Goal: Information Seeking & Learning: Learn about a topic

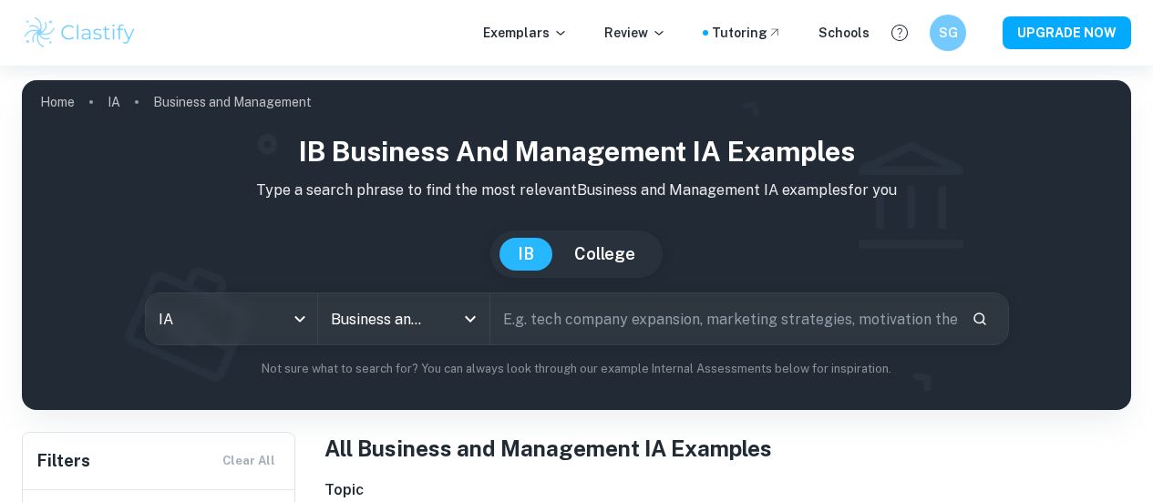
scroll to position [447, 0]
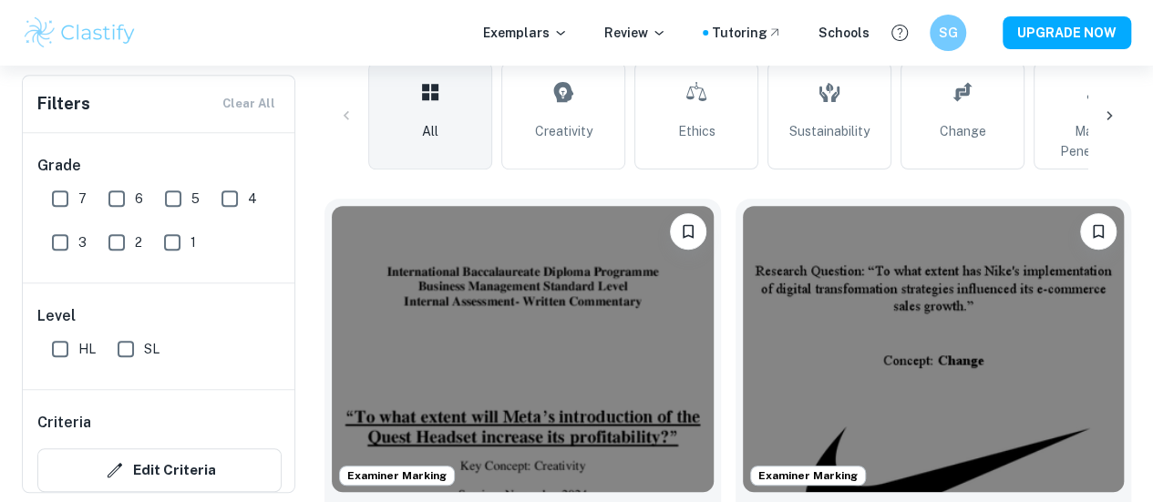
click at [59, 340] on input "HL" at bounding box center [60, 349] width 36 height 36
checkbox input "true"
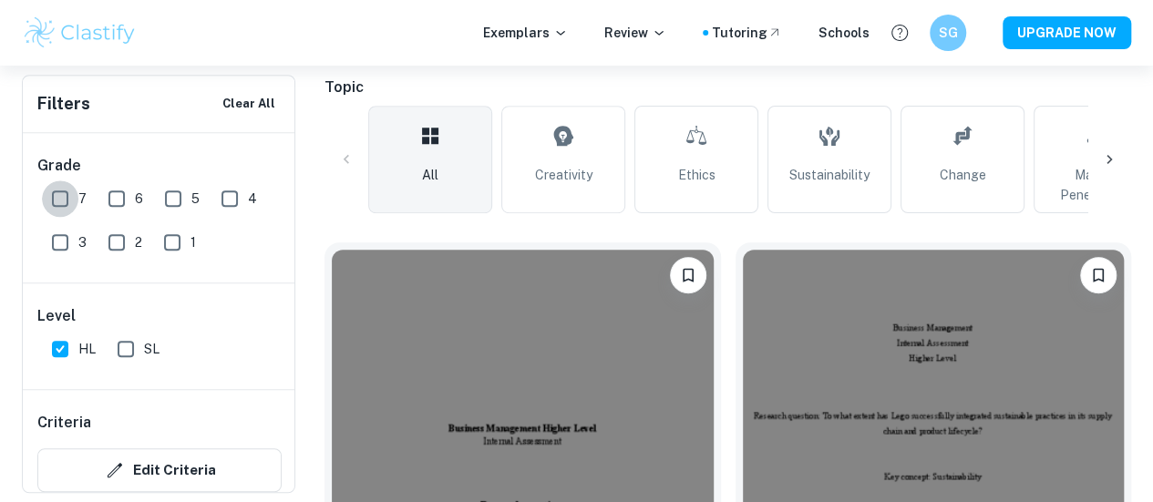
click at [51, 183] on input "7" at bounding box center [60, 199] width 36 height 36
checkbox input "true"
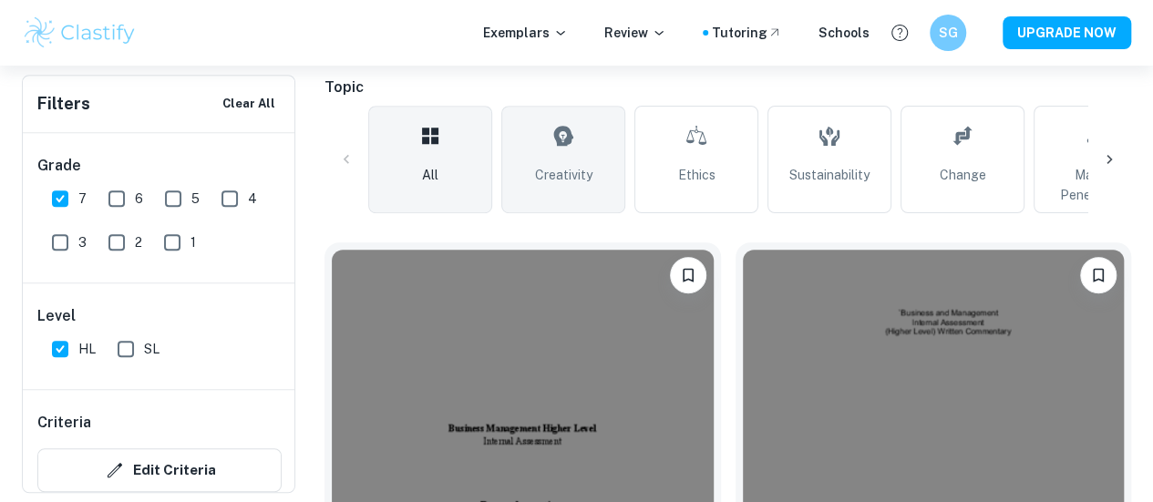
click at [560, 149] on icon at bounding box center [563, 136] width 22 height 44
type input "Creativity"
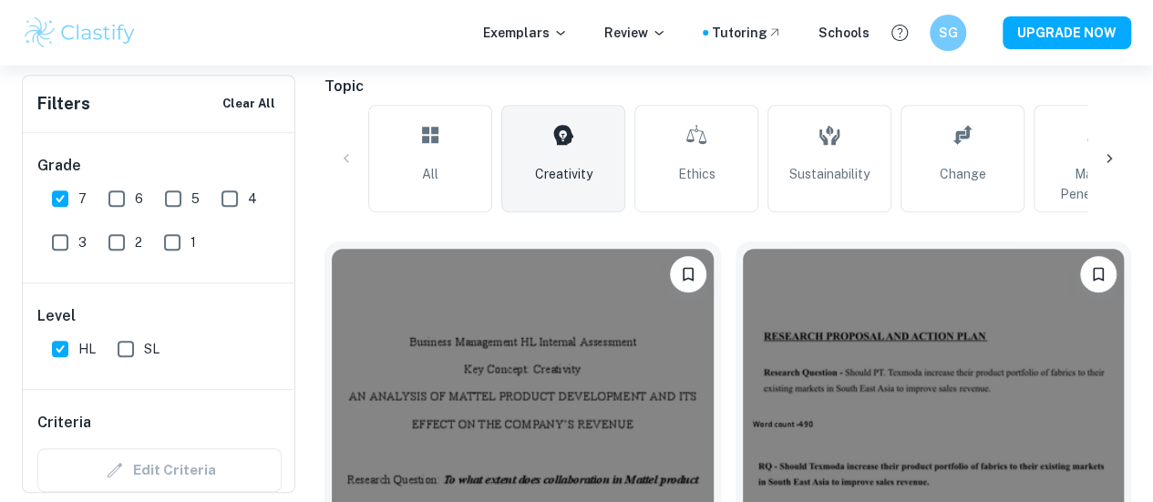
scroll to position [447, 0]
click at [743, 259] on img at bounding box center [934, 390] width 382 height 286
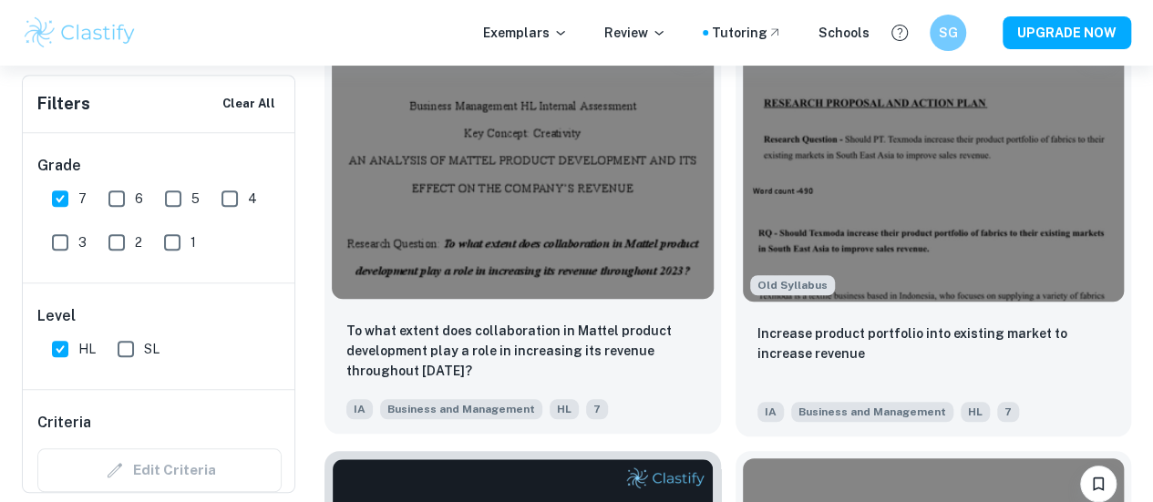
scroll to position [682, 0]
click at [478, 186] on img at bounding box center [523, 155] width 382 height 286
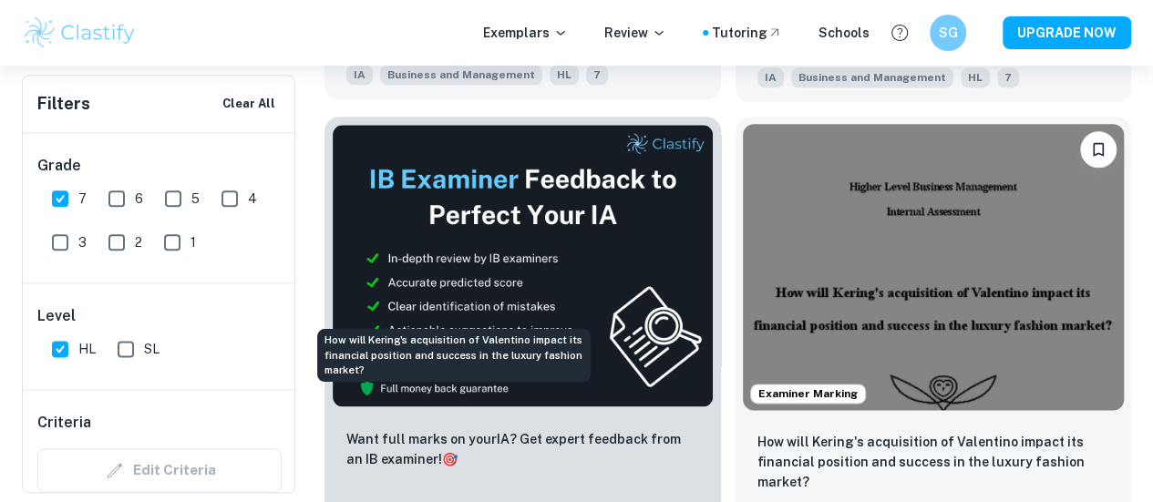
scroll to position [1015, 0]
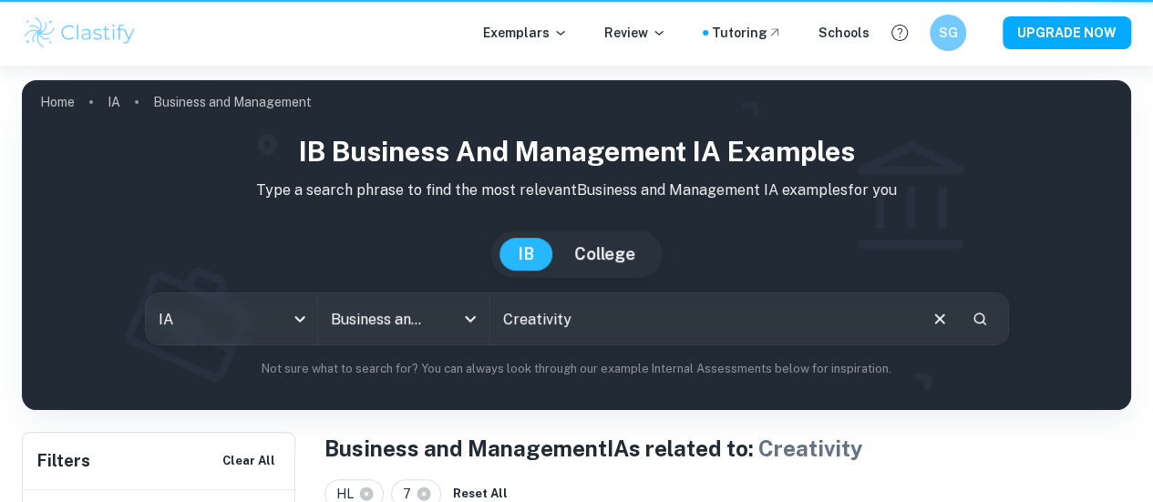
scroll to position [1015, 0]
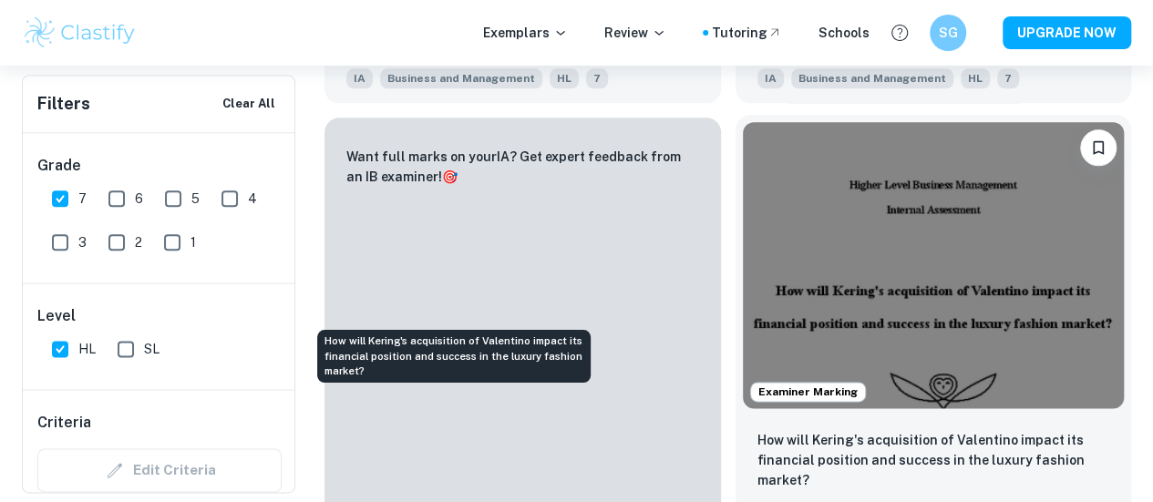
click at [758, 430] on p "How will Kering's acquisition of Valentino impact its financial position and su…" at bounding box center [934, 460] width 353 height 60
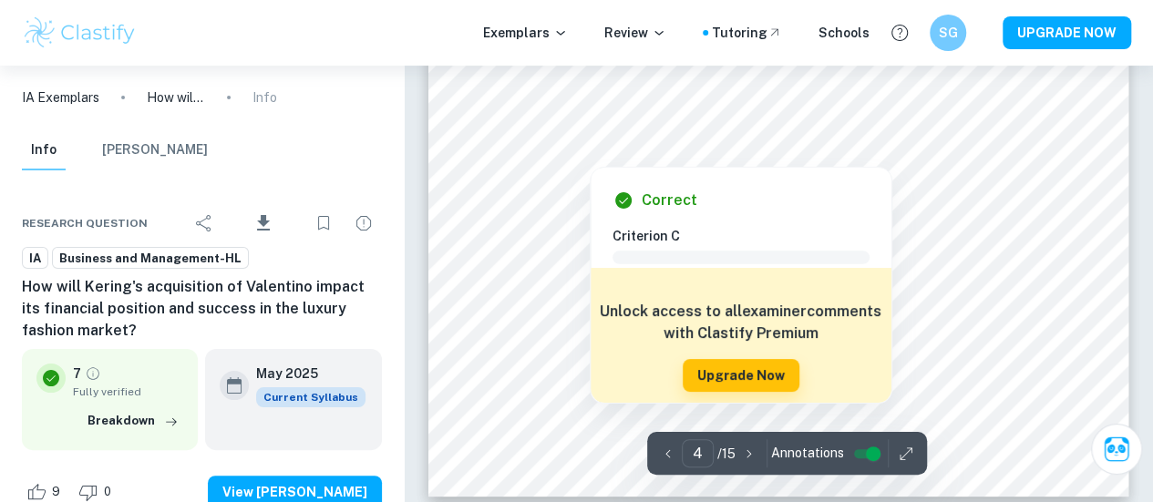
scroll to position [3465, 0]
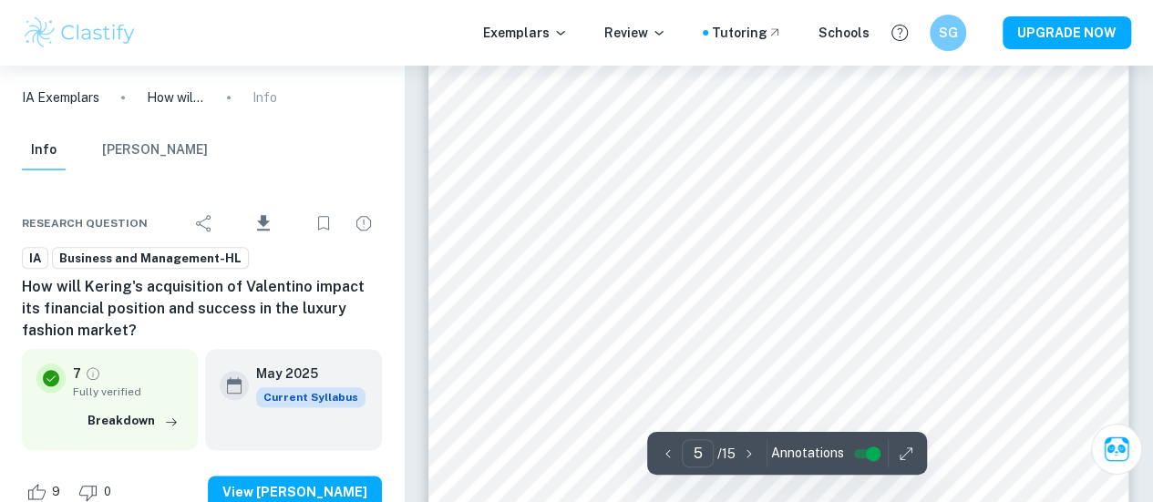
type input "6"
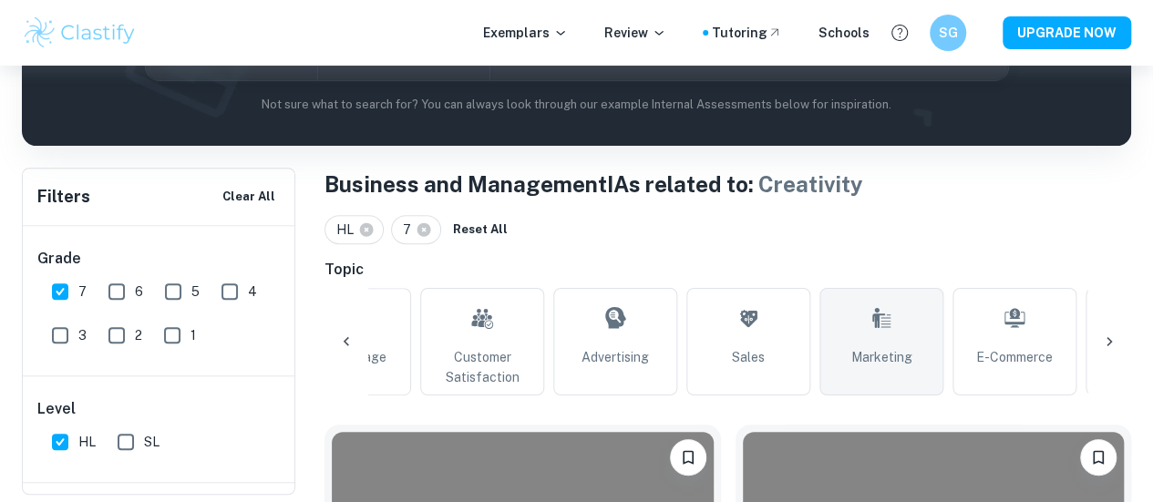
scroll to position [0, 881]
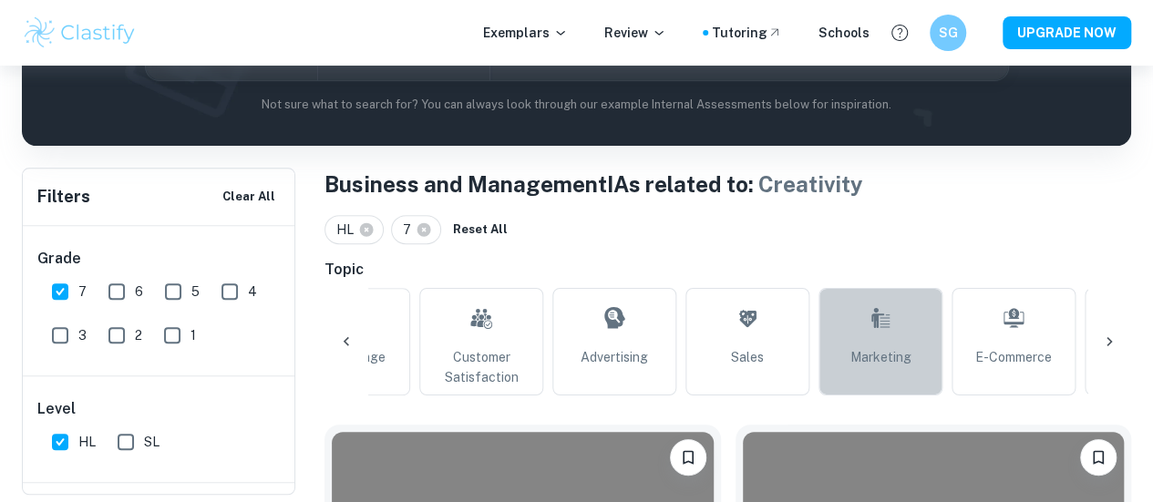
click at [900, 336] on link "Marketing" at bounding box center [881, 342] width 124 height 108
type input "Marketing"
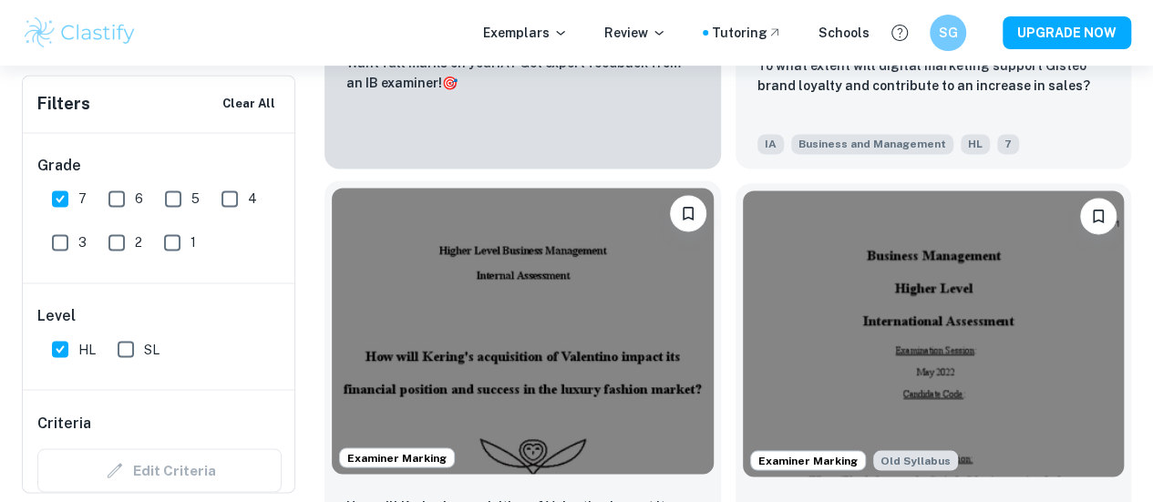
scroll to position [1400, 0]
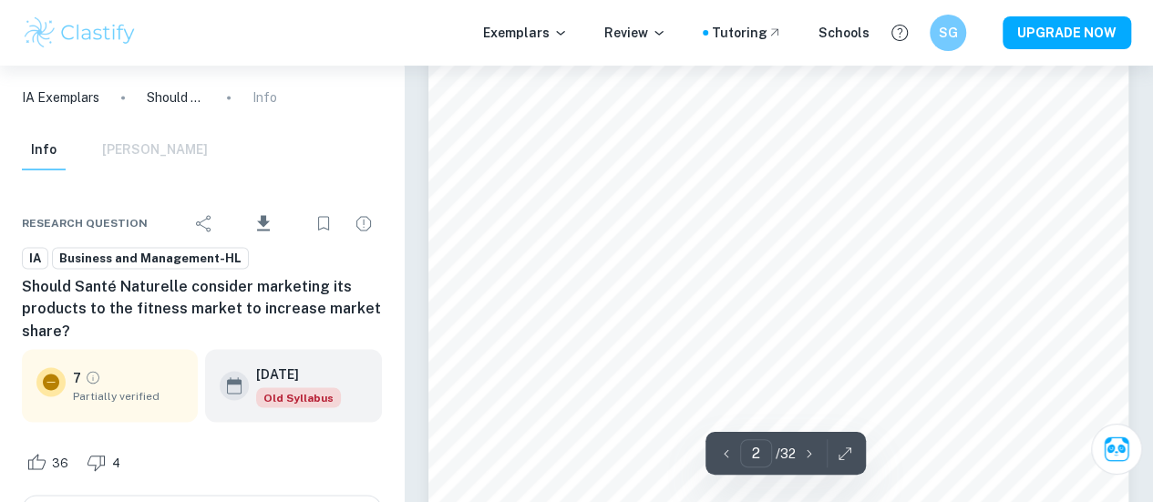
scroll to position [1406, 0]
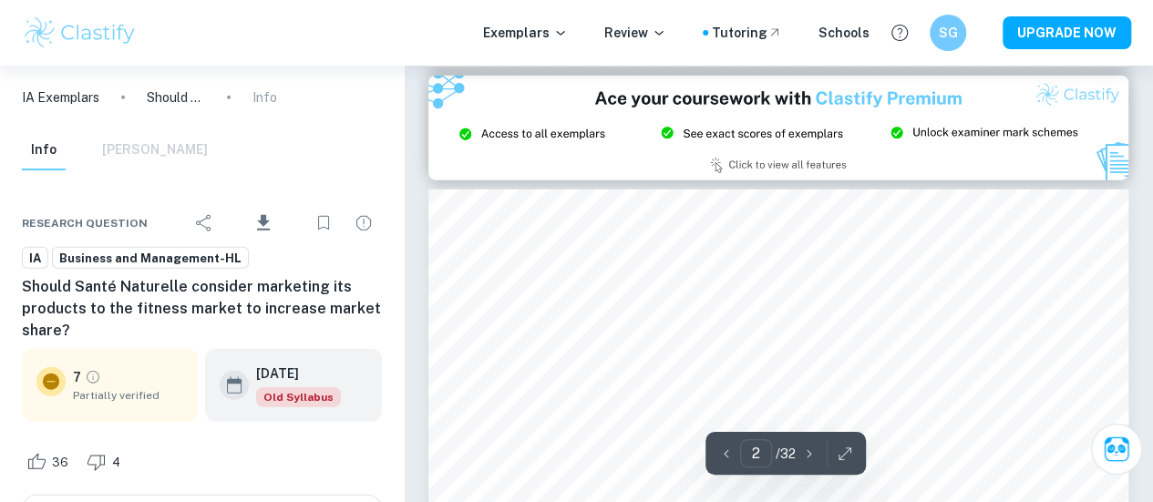
type input "3"
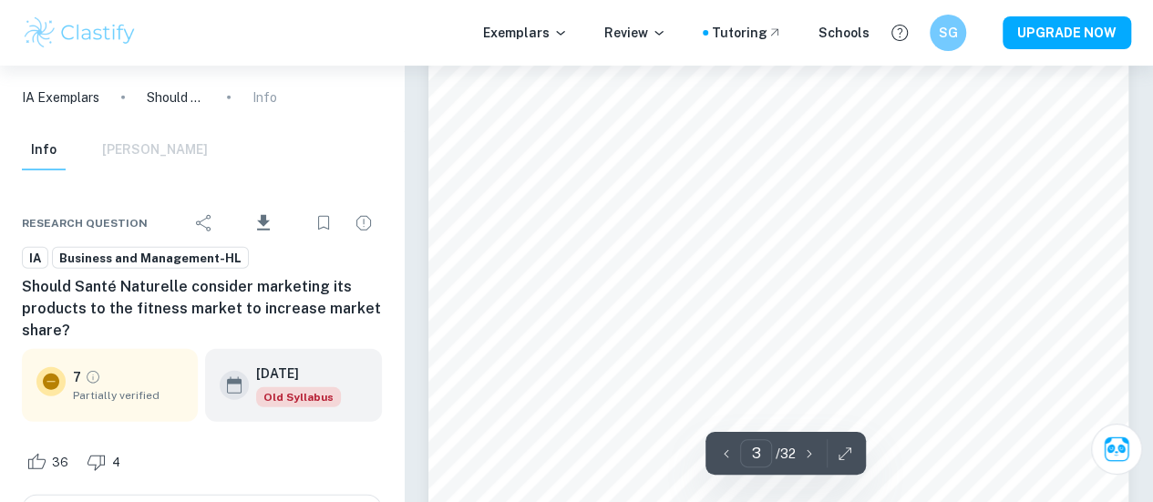
scroll to position [2411, 0]
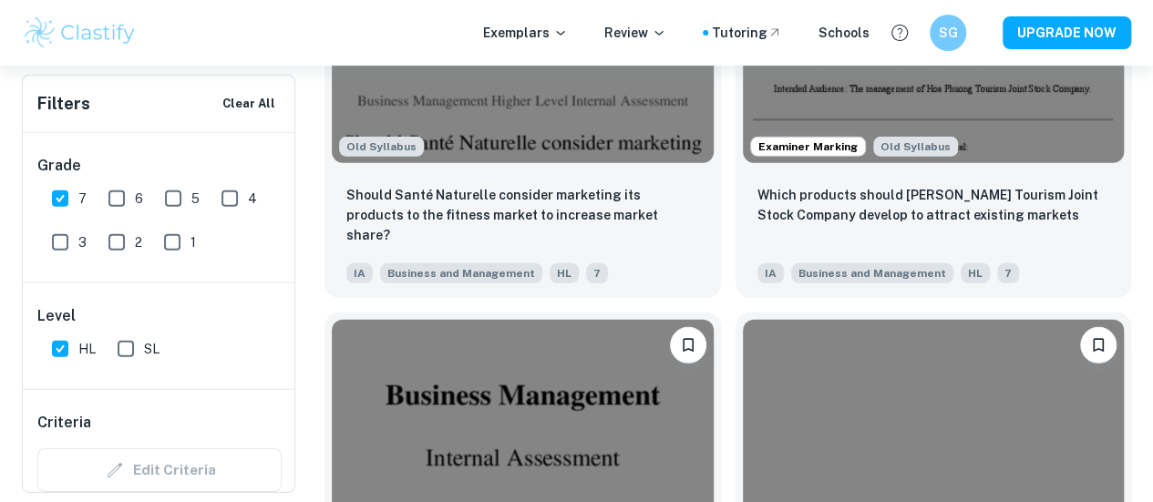
scroll to position [2612, 0]
